Goal: Navigation & Orientation: Find specific page/section

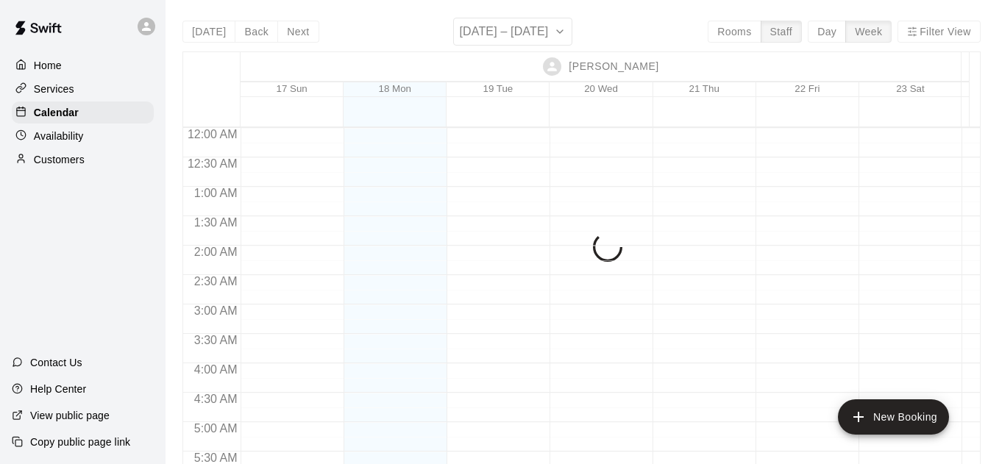
scroll to position [966, 0]
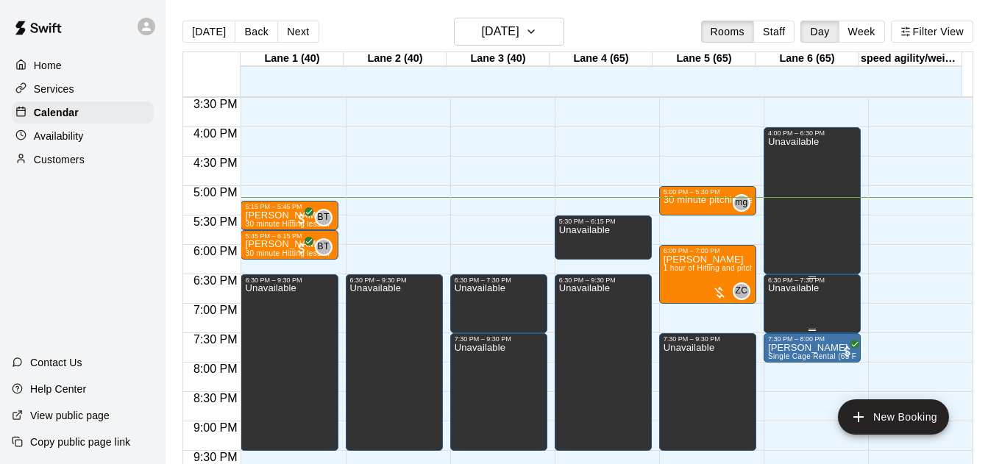
scroll to position [915, 0]
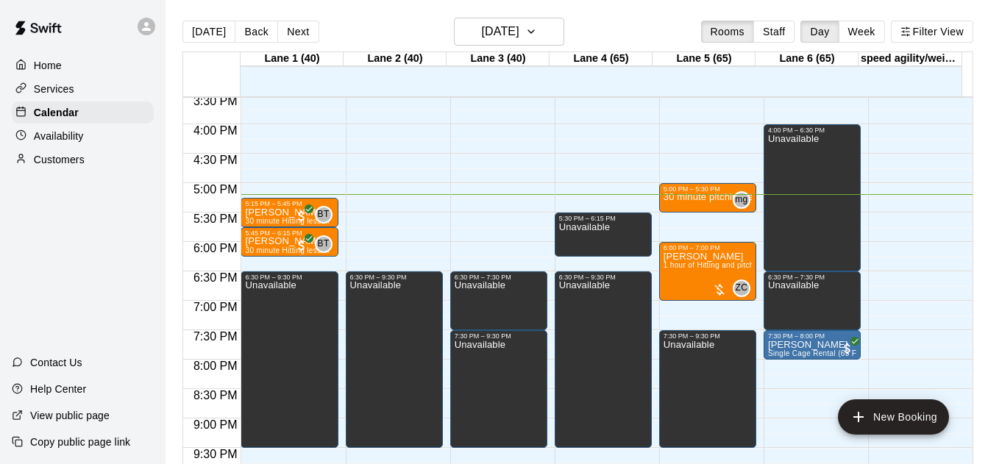
click at [776, 25] on button "Staff" at bounding box center [774, 32] width 42 height 22
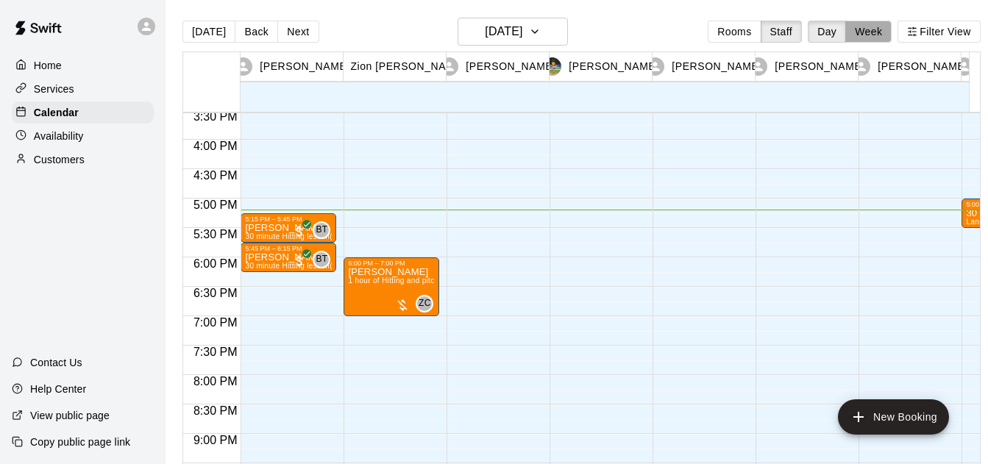
click at [887, 26] on button "Week" at bounding box center [868, 32] width 46 height 22
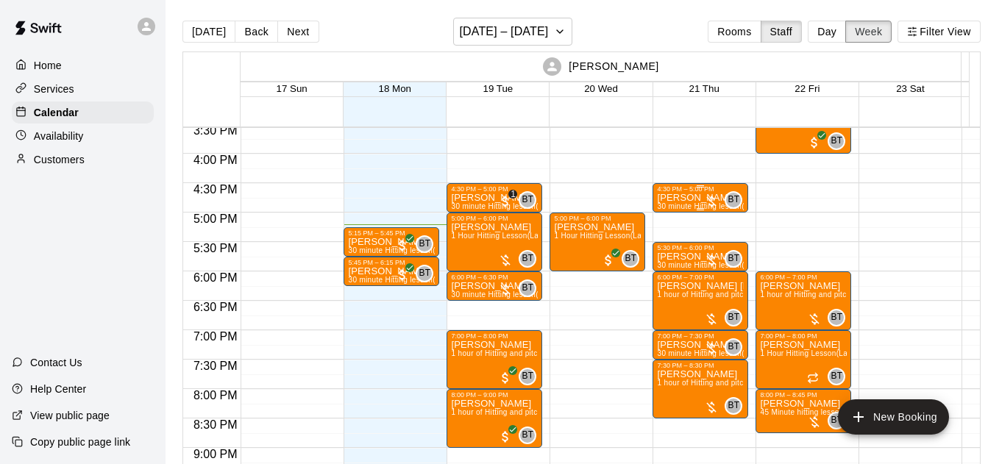
scroll to position [907, 0]
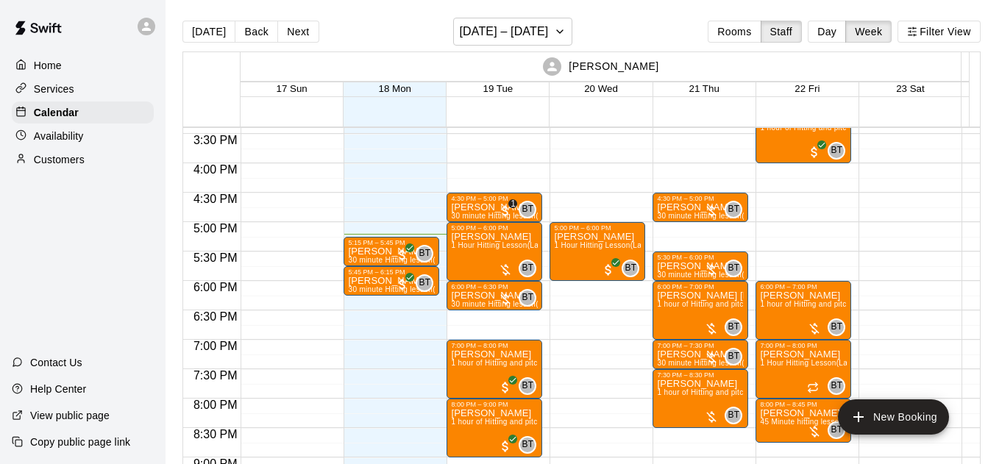
click at [840, 36] on button "Day" at bounding box center [827, 32] width 38 height 22
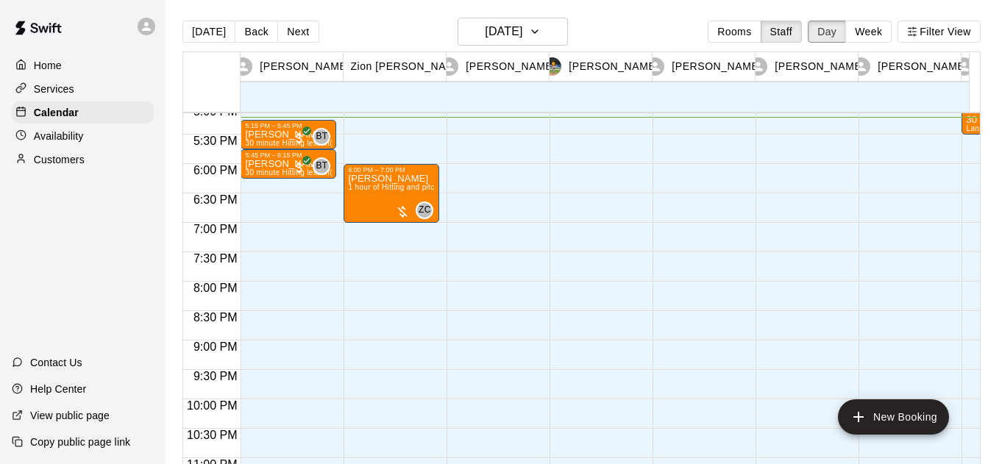
scroll to position [1012, 0]
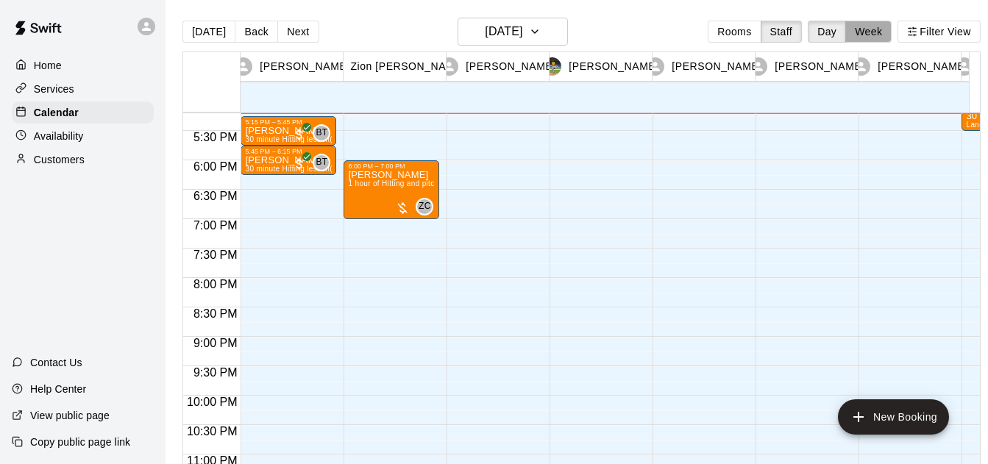
click at [881, 24] on button "Week" at bounding box center [868, 32] width 46 height 22
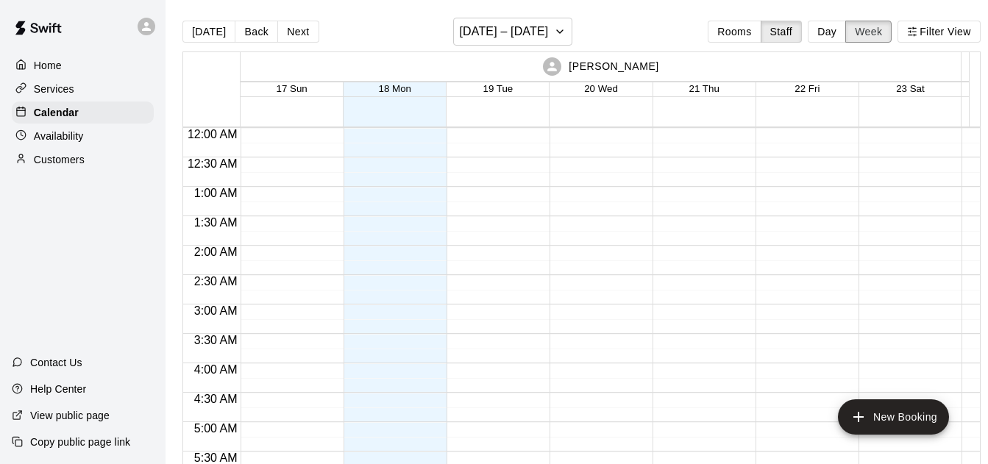
scroll to position [907, 0]
